Goal: Navigation & Orientation: Understand site structure

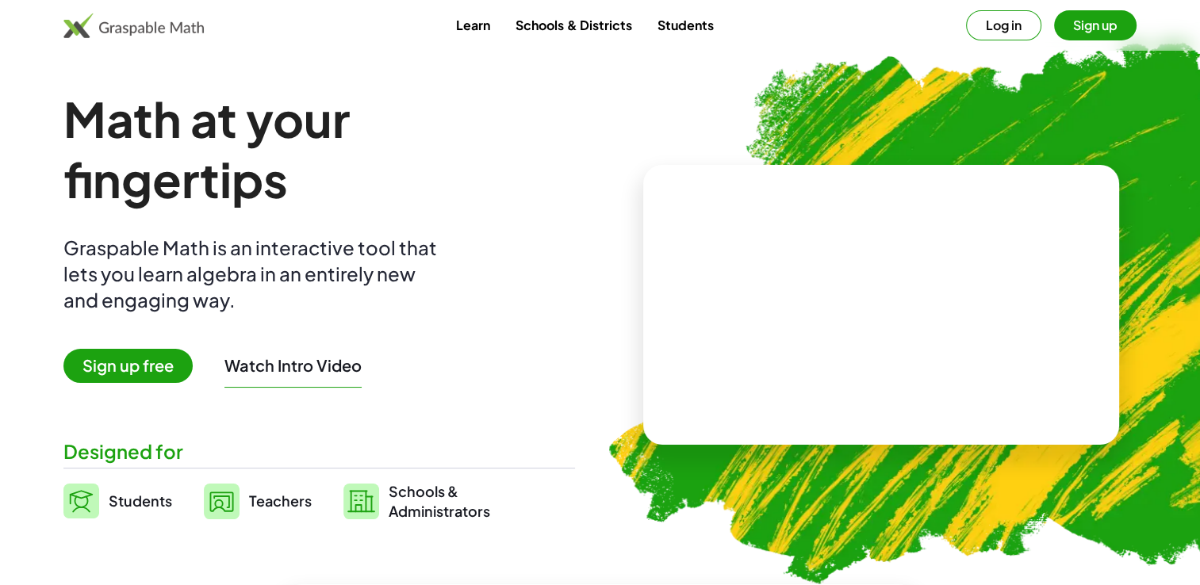
click at [1098, 15] on button "Sign up" at bounding box center [1095, 25] width 82 height 30
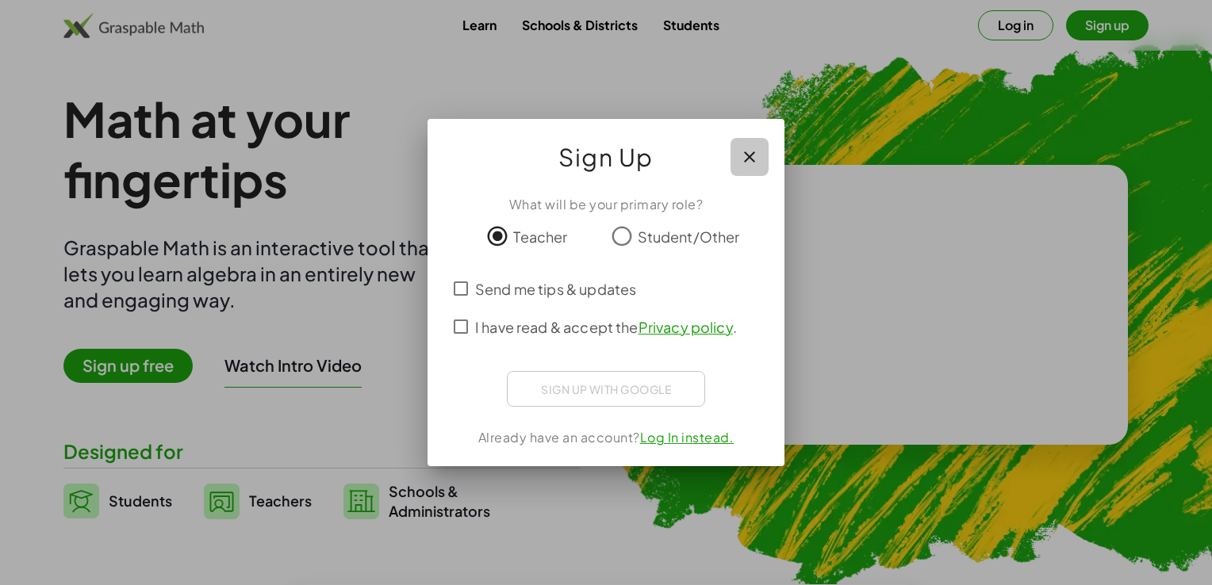
drag, startPoint x: 745, startPoint y: 157, endPoint x: 737, endPoint y: 176, distance: 20.6
click at [745, 161] on icon "button" at bounding box center [749, 157] width 19 height 19
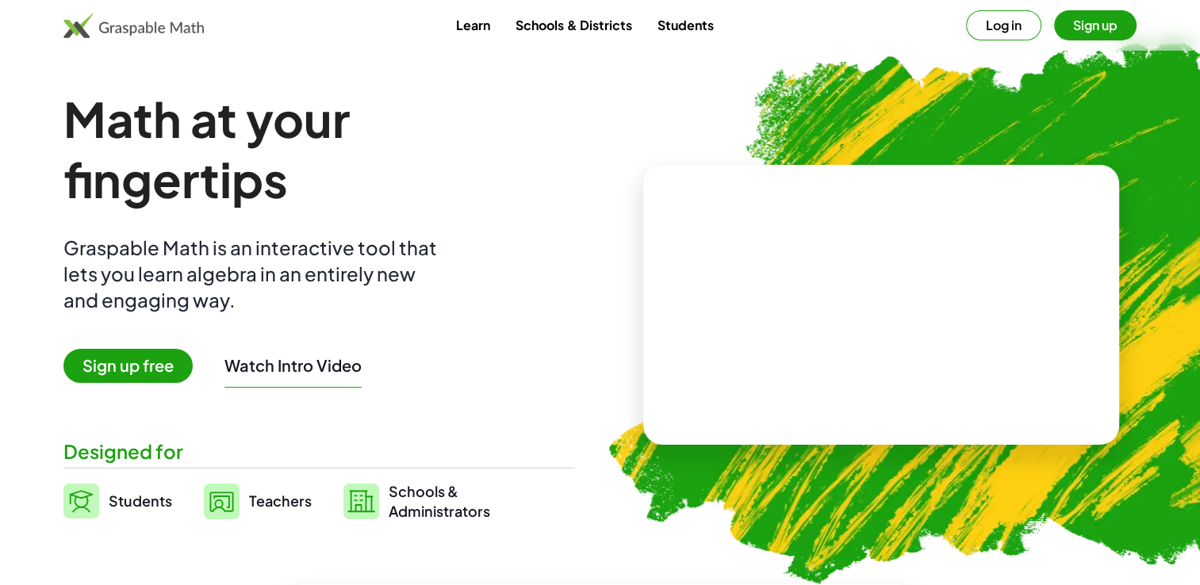
click at [1092, 17] on button "Sign up" at bounding box center [1095, 25] width 82 height 30
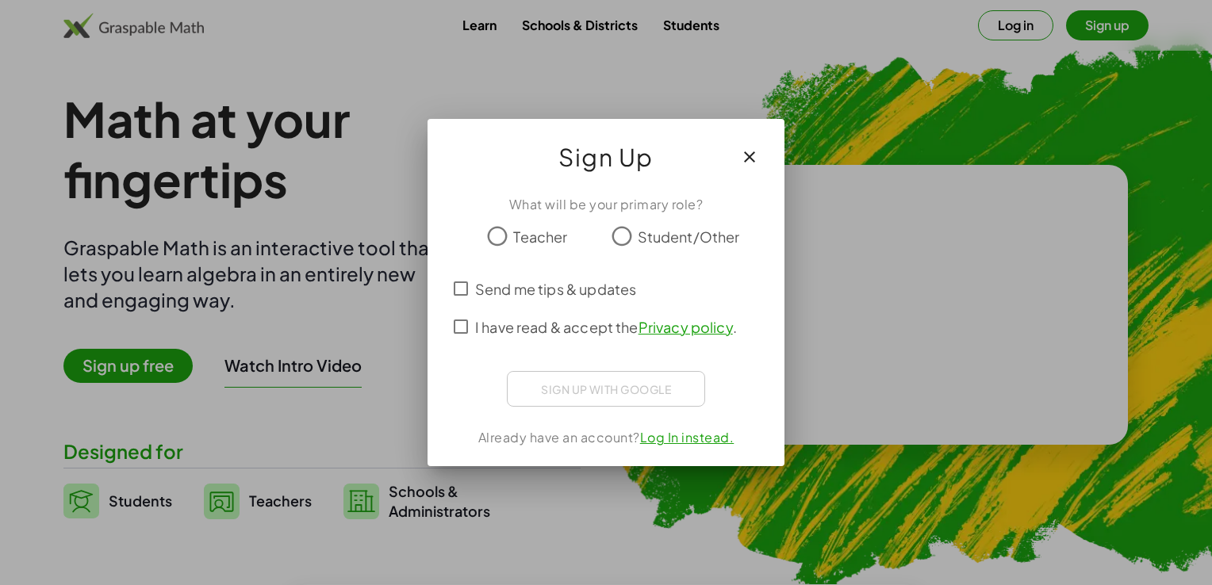
click at [385, 400] on div at bounding box center [606, 292] width 1212 height 585
click at [942, 82] on div at bounding box center [606, 292] width 1212 height 585
drag, startPoint x: 608, startPoint y: 471, endPoint x: 608, endPoint y: 480, distance: 8.7
click at [608, 471] on div at bounding box center [606, 292] width 1212 height 585
click at [591, 509] on div at bounding box center [606, 292] width 1212 height 585
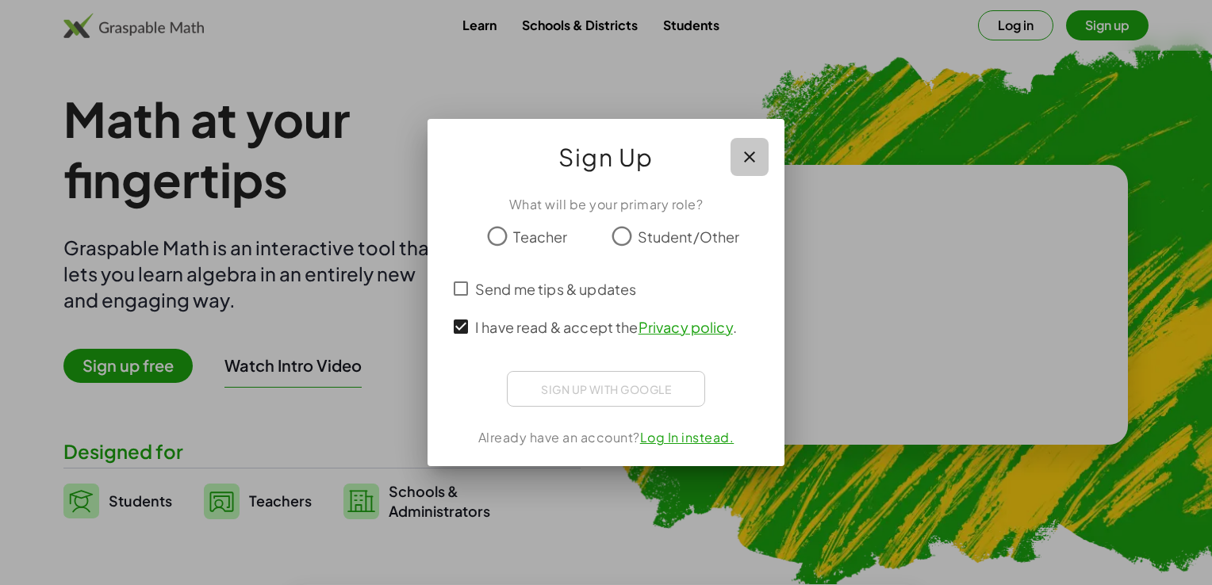
click at [747, 164] on icon "button" at bounding box center [749, 157] width 19 height 19
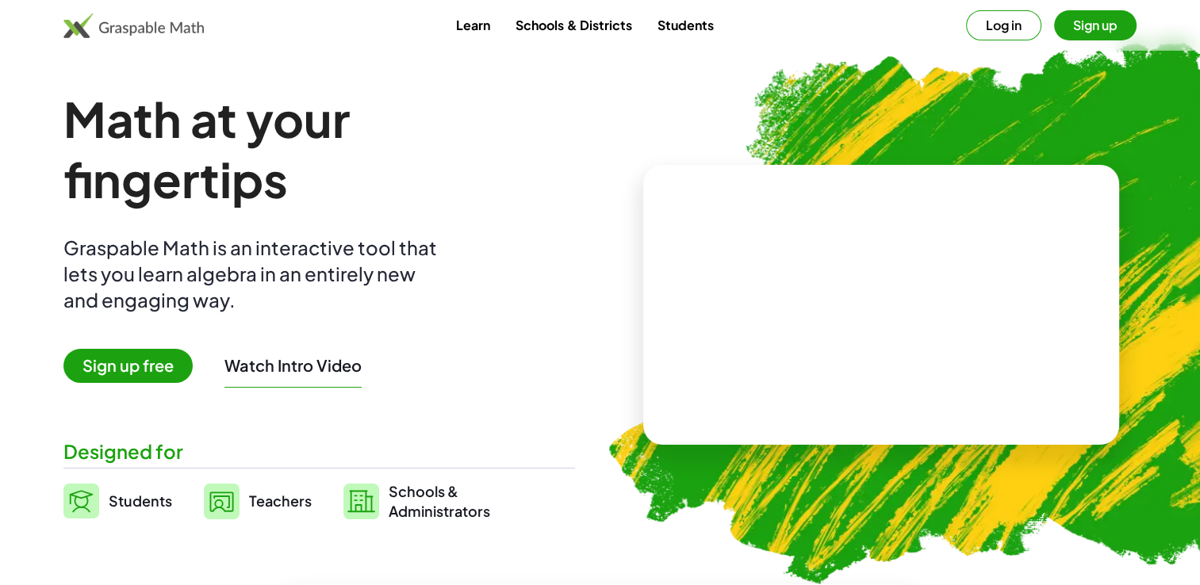
click at [1016, 26] on button "Log in" at bounding box center [1003, 25] width 75 height 30
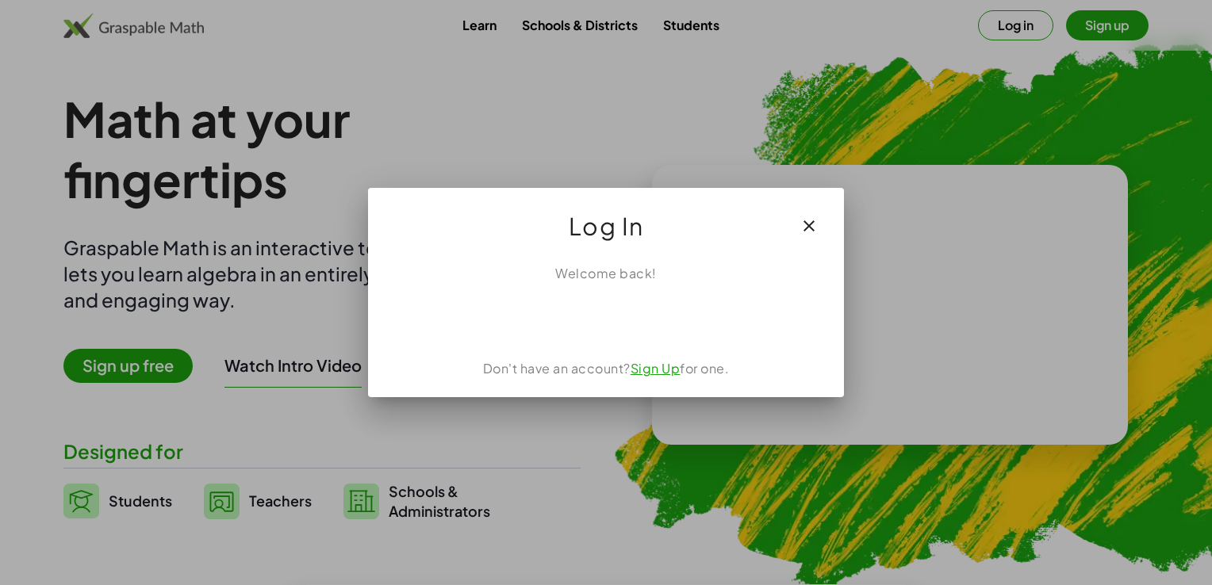
click at [935, 80] on div at bounding box center [606, 292] width 1212 height 585
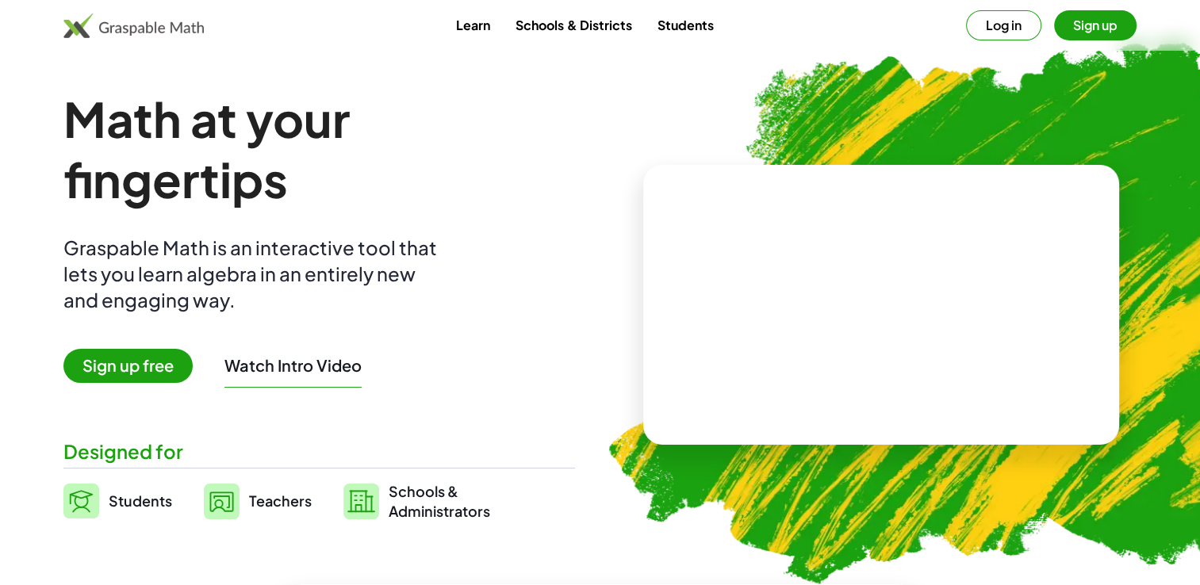
drag, startPoint x: 1078, startPoint y: 17, endPoint x: 1072, endPoint y: 10, distance: 8.4
click at [1072, 10] on button "Sign up" at bounding box center [1095, 25] width 82 height 30
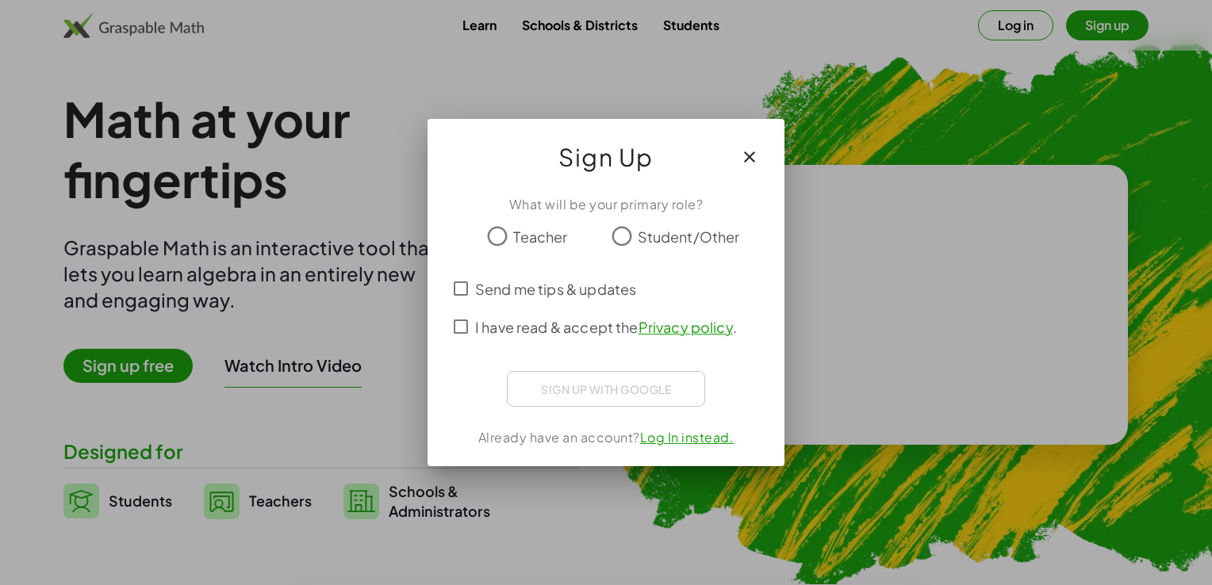
click at [861, 92] on div at bounding box center [606, 292] width 1212 height 585
click at [874, 118] on div at bounding box center [606, 292] width 1212 height 585
click at [653, 142] on span "Sign Up" at bounding box center [605, 157] width 95 height 38
click at [784, 101] on div at bounding box center [606, 292] width 1212 height 585
click at [238, 256] on div at bounding box center [606, 292] width 1212 height 585
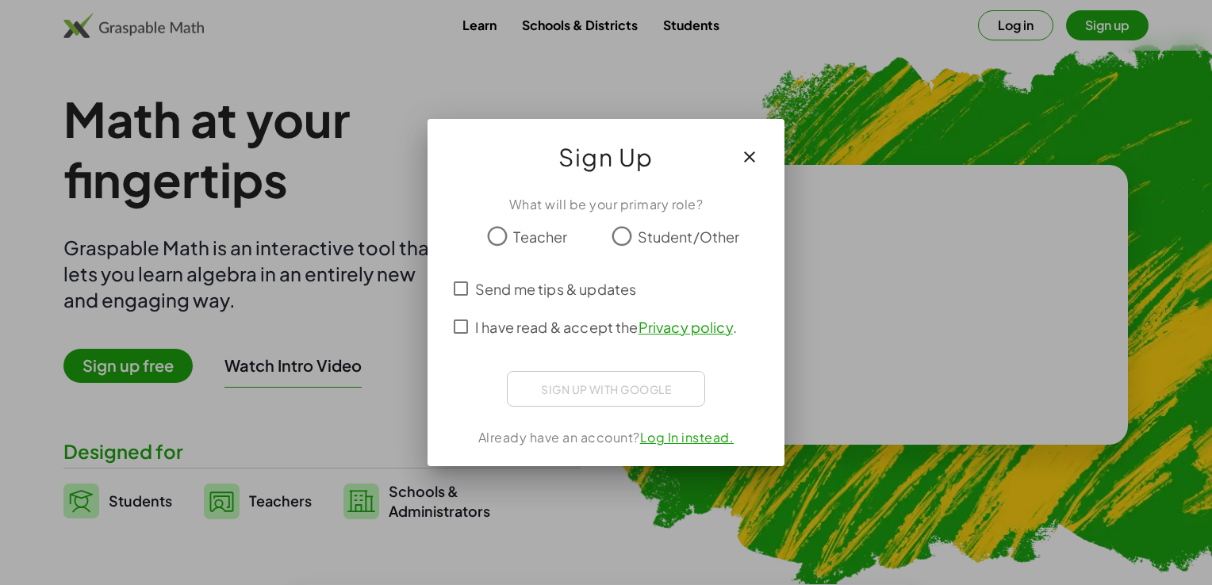
click at [238, 255] on div at bounding box center [606, 292] width 1212 height 585
click at [615, 484] on div at bounding box center [606, 292] width 1212 height 585
click at [615, 485] on div at bounding box center [606, 292] width 1212 height 585
drag, startPoint x: 615, startPoint y: 489, endPoint x: 638, endPoint y: 429, distance: 63.5
click at [615, 489] on div at bounding box center [606, 292] width 1212 height 585
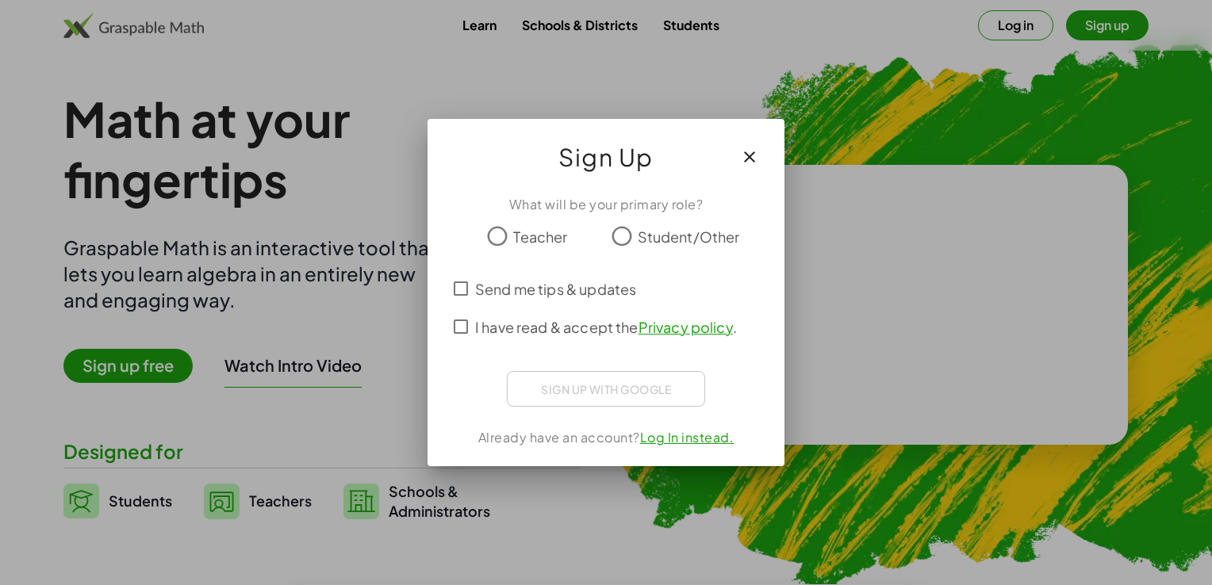
drag, startPoint x: 752, startPoint y: 154, endPoint x: 760, endPoint y: 165, distance: 13.6
click at [752, 159] on icon "button" at bounding box center [749, 157] width 19 height 19
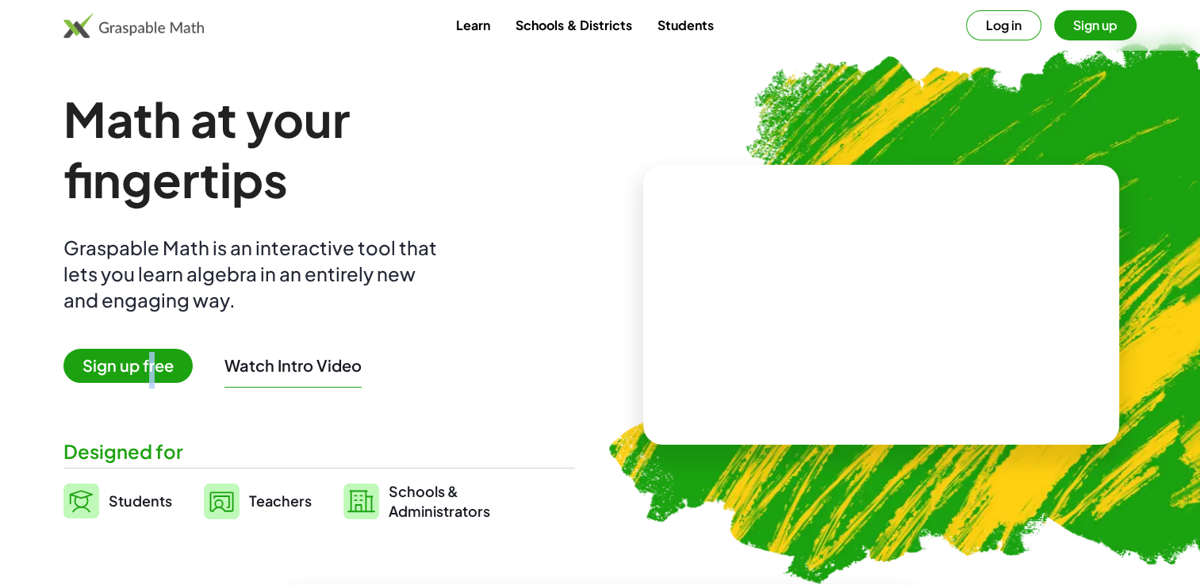
click at [150, 363] on span "Sign up free" at bounding box center [127, 366] width 129 height 34
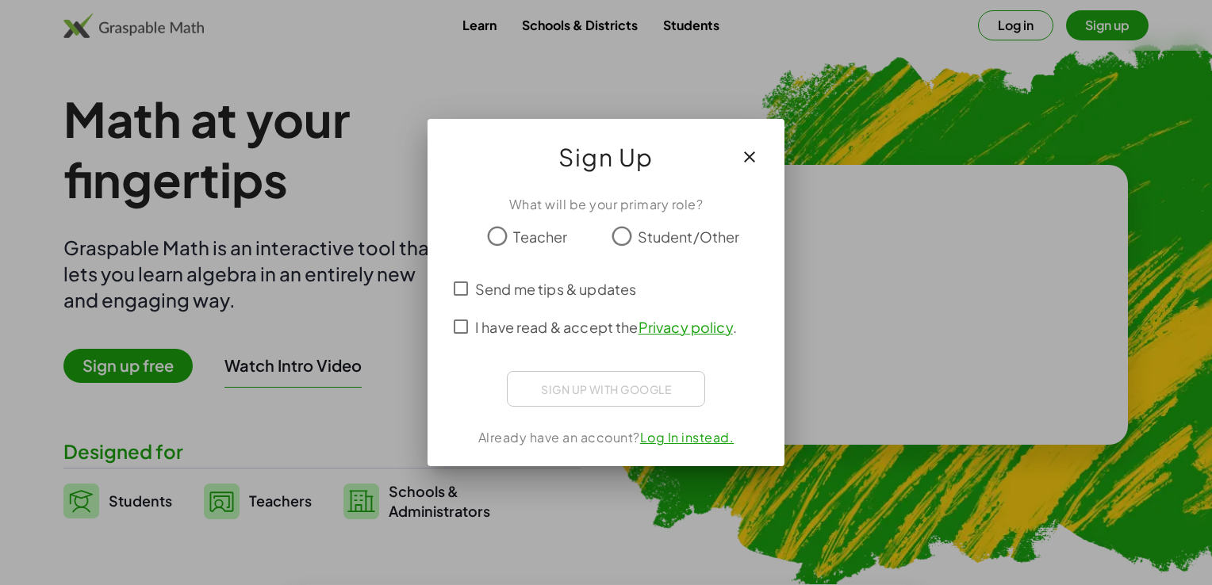
drag, startPoint x: 150, startPoint y: 363, endPoint x: 213, endPoint y: 443, distance: 101.1
click at [213, 443] on div at bounding box center [606, 292] width 1212 height 585
drag, startPoint x: 232, startPoint y: 444, endPoint x: 477, endPoint y: 466, distance: 245.2
click at [345, 462] on div at bounding box center [606, 292] width 1212 height 585
click at [748, 155] on icon "button" at bounding box center [749, 157] width 19 height 19
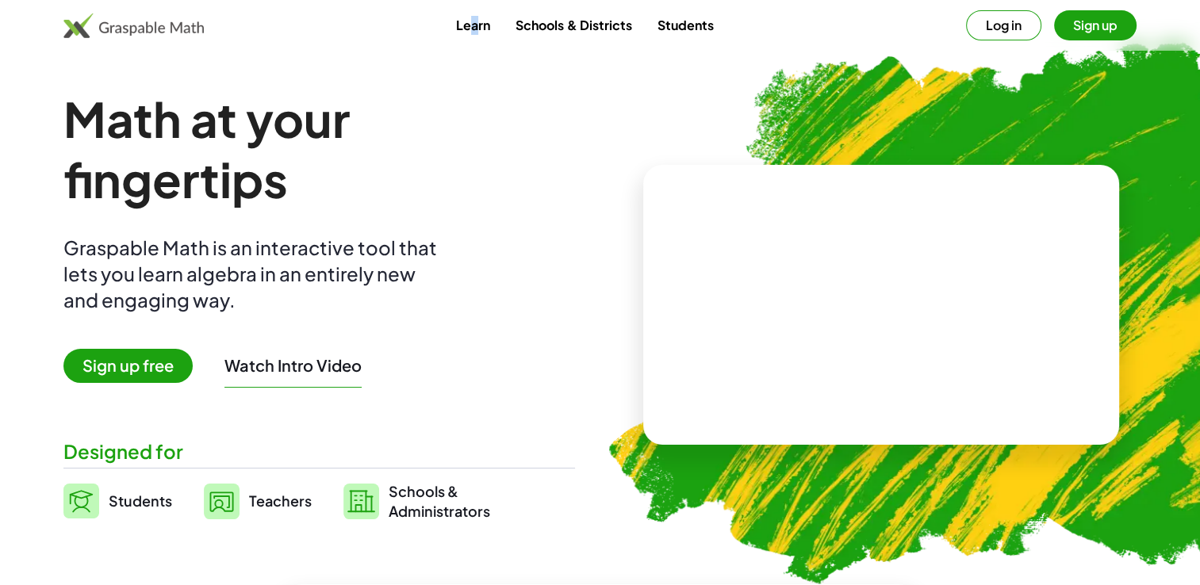
click at [473, 17] on div "Learn Schools & Districts Students Log in Sign up" at bounding box center [600, 25] width 1200 height 51
drag, startPoint x: 473, startPoint y: 17, endPoint x: 668, endPoint y: 103, distance: 213.4
click at [669, 103] on img at bounding box center [972, 305] width 797 height 672
click at [175, 369] on span "Sign up free" at bounding box center [127, 366] width 129 height 34
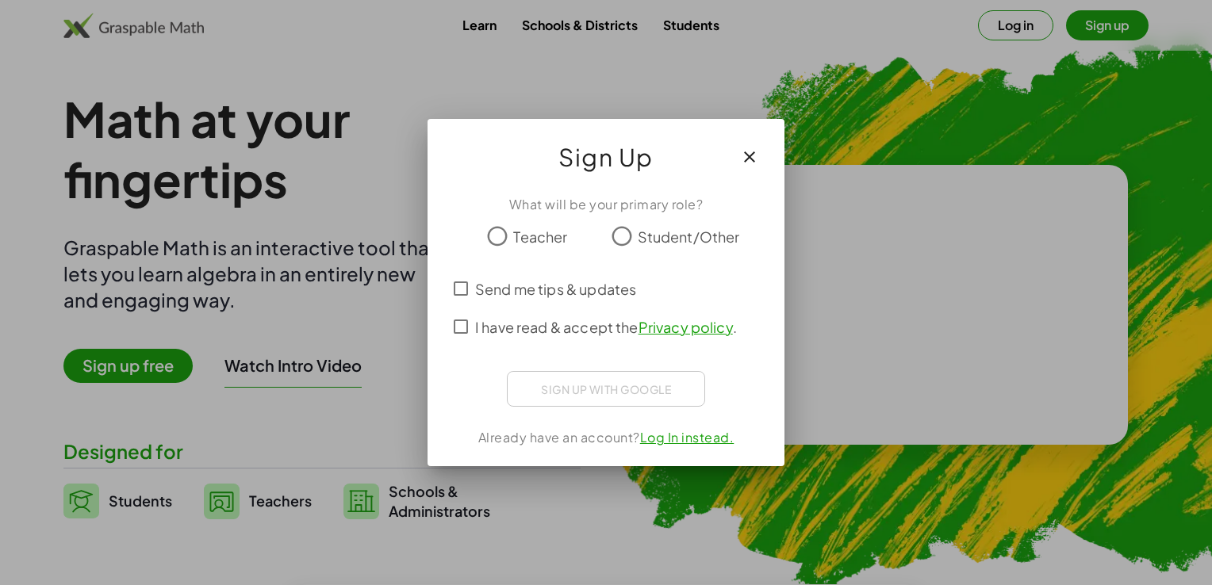
click at [413, 228] on div at bounding box center [606, 292] width 1212 height 585
click at [749, 155] on icon "button" at bounding box center [749, 157] width 19 height 19
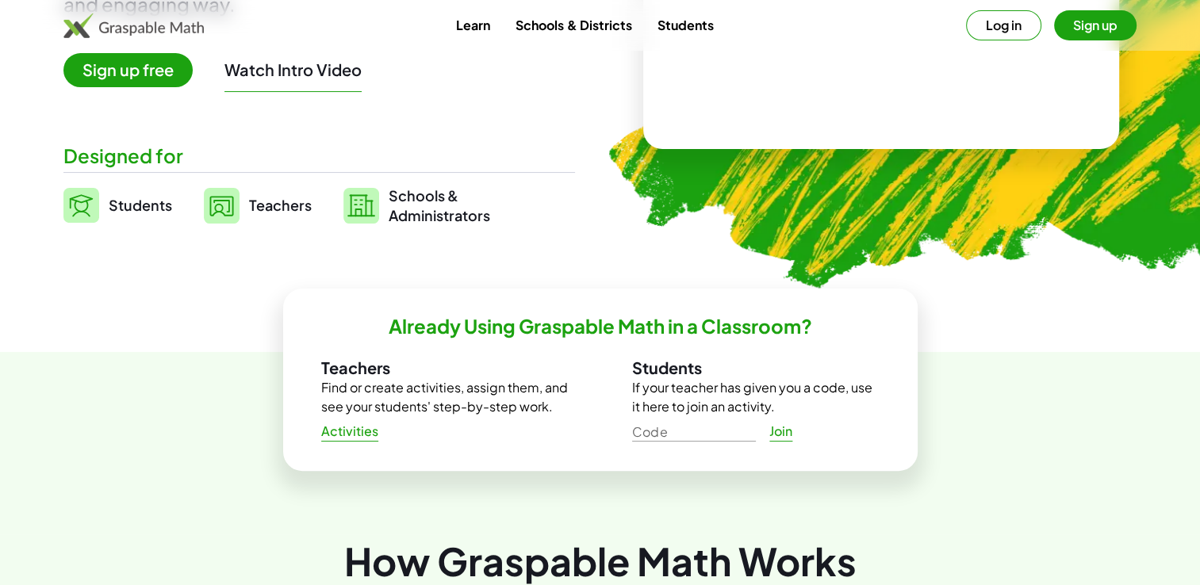
scroll to position [238, 0]
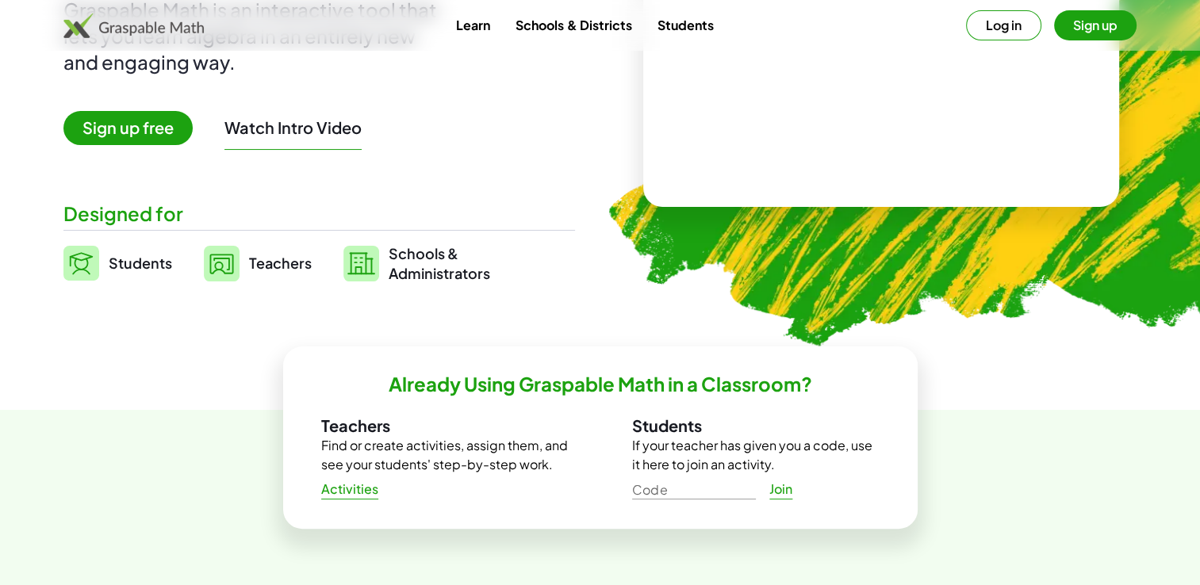
click at [273, 262] on span "Teachers" at bounding box center [280, 263] width 63 height 18
click at [236, 255] on img at bounding box center [222, 264] width 36 height 36
click at [221, 259] on img at bounding box center [222, 264] width 36 height 36
click at [285, 257] on span "Teachers" at bounding box center [280, 263] width 63 height 18
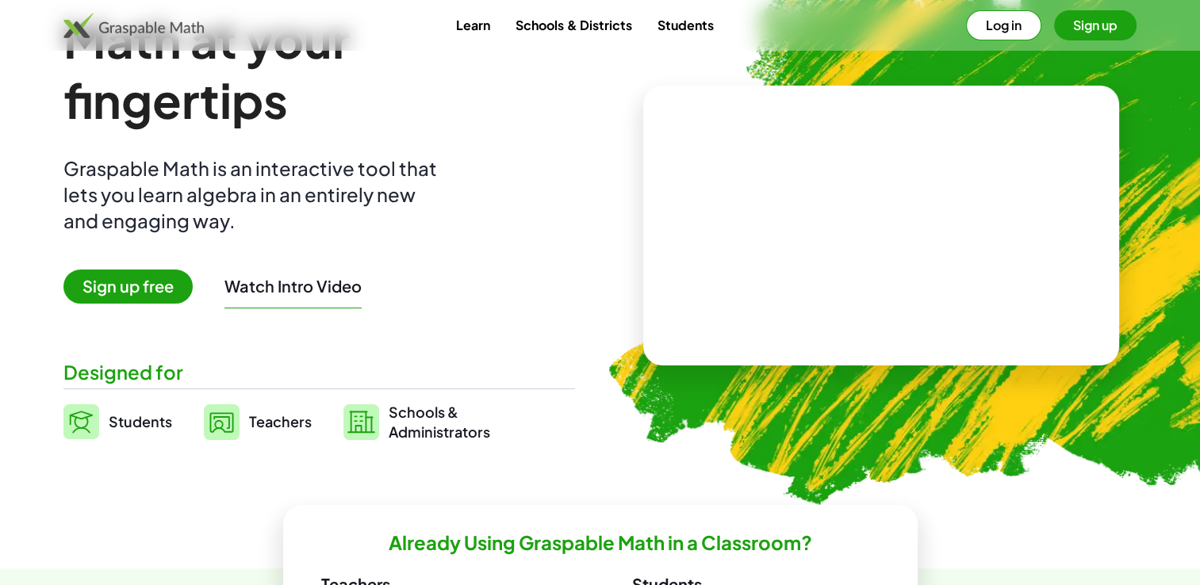
scroll to position [0, 0]
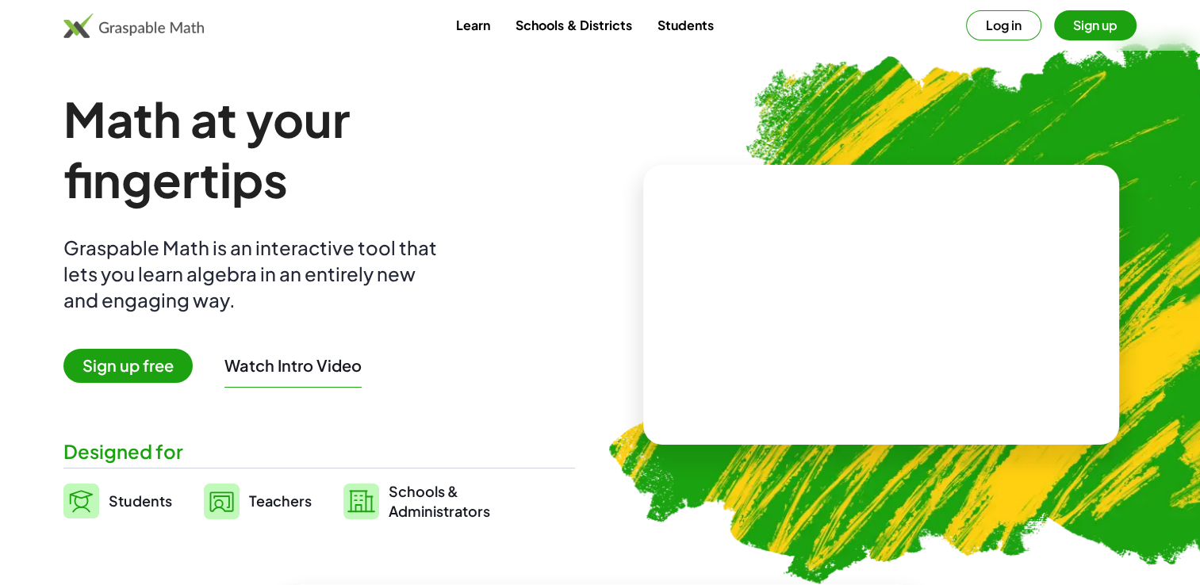
click at [478, 25] on link "Learn" at bounding box center [472, 24] width 59 height 29
click at [539, 28] on link "Schools & Districts" at bounding box center [573, 24] width 141 height 29
click at [703, 23] on link "Students" at bounding box center [685, 24] width 82 height 29
click at [474, 24] on link "Learn" at bounding box center [472, 24] width 59 height 29
click at [1026, 21] on button "Log in" at bounding box center [1003, 25] width 75 height 30
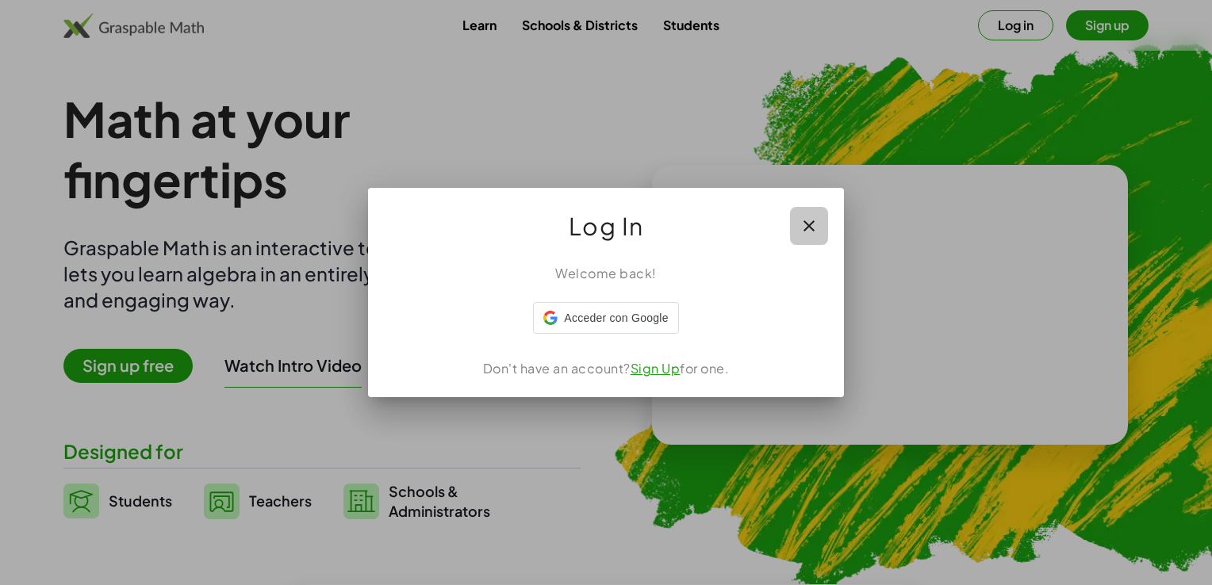
click at [806, 224] on icon "button" at bounding box center [808, 225] width 19 height 19
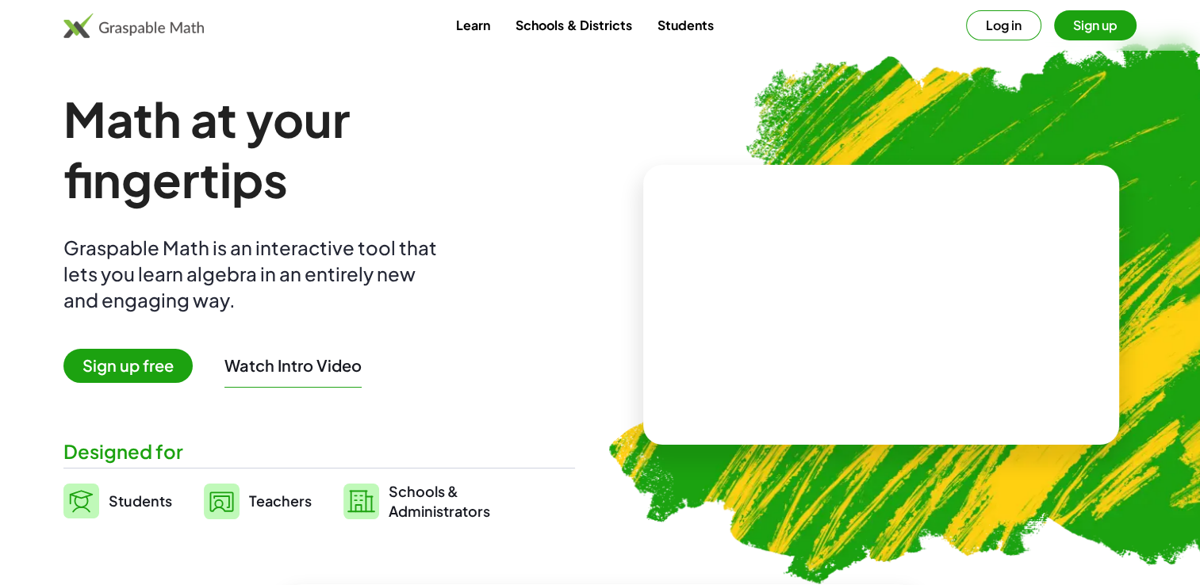
click at [533, 31] on link "Schools & Districts" at bounding box center [573, 24] width 141 height 29
click at [489, 30] on link "Learn" at bounding box center [472, 24] width 59 height 29
click at [1004, 30] on button "Log in" at bounding box center [1003, 25] width 75 height 30
